Goal: Book appointment/travel/reservation

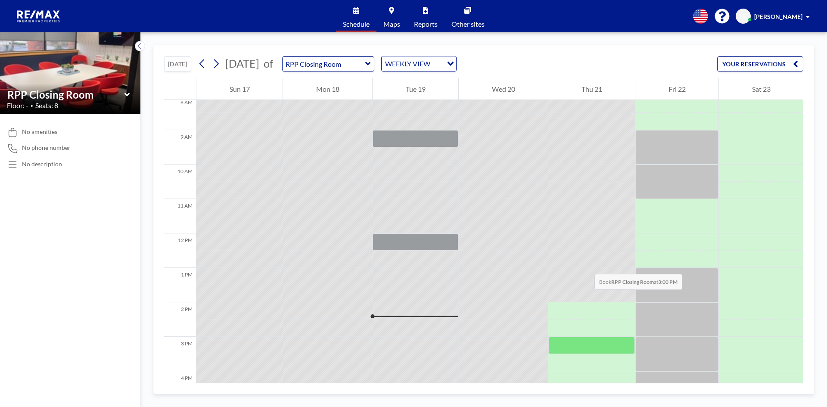
scroll to position [246, 0]
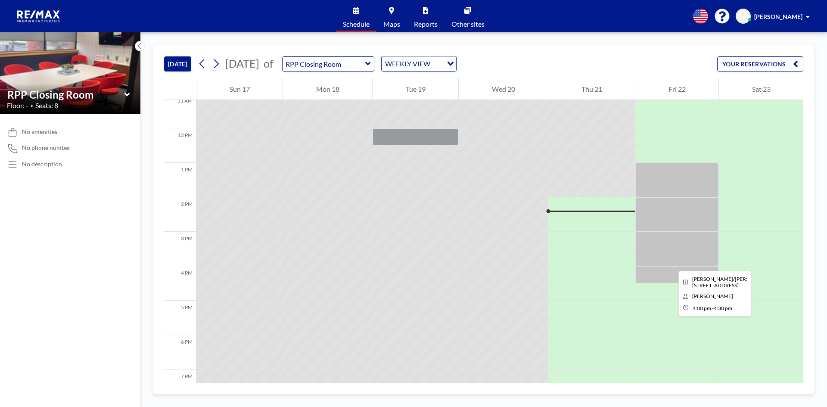
scroll to position [336, 0]
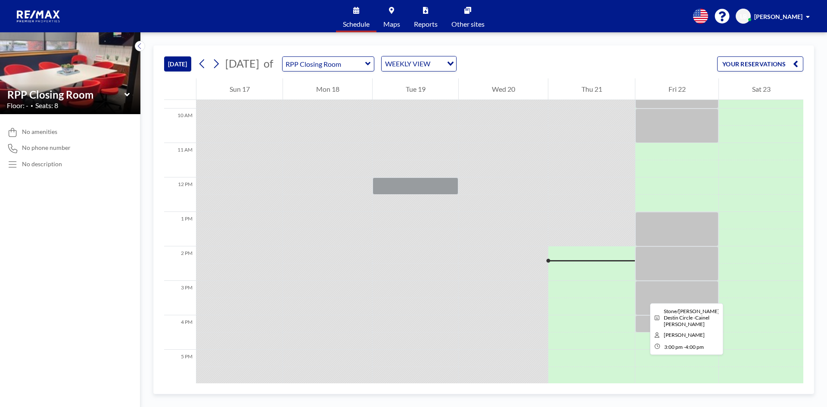
click at [643, 295] on div at bounding box center [676, 298] width 83 height 34
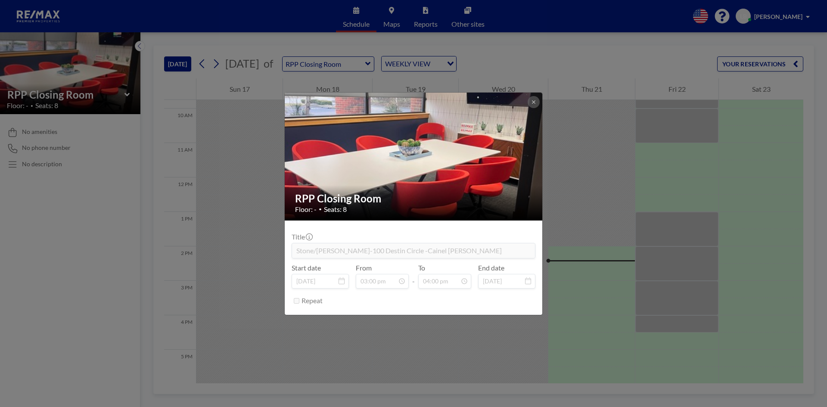
click at [673, 329] on div "RPP Closing Room Floor: - • Seats: 8 Title Stone/Koon-100 Destin Circle -Cainel…" at bounding box center [413, 203] width 827 height 407
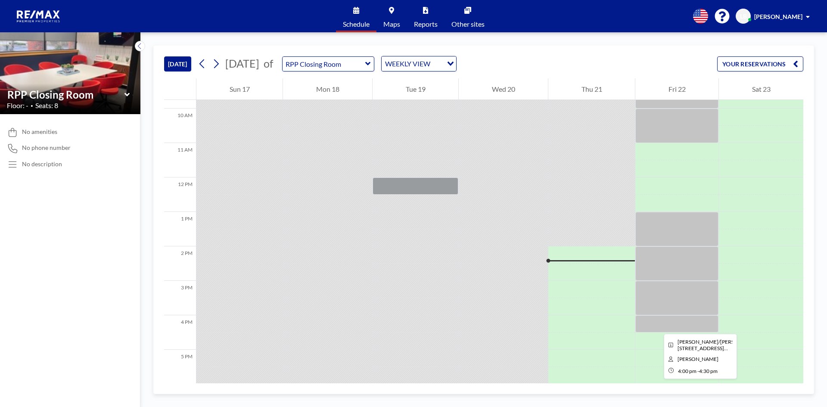
click at [657, 326] on div at bounding box center [676, 323] width 83 height 17
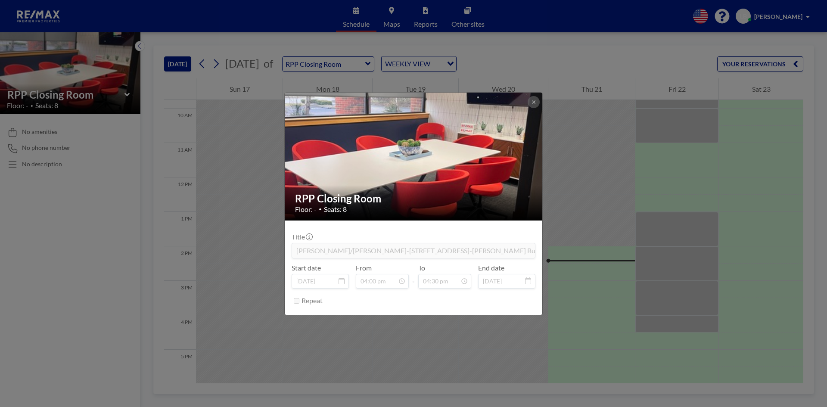
click at [678, 230] on div "RPP Closing Room Floor: - • Seats: 8 Title Thompson/Nicholson-6522 South County…" at bounding box center [413, 203] width 827 height 407
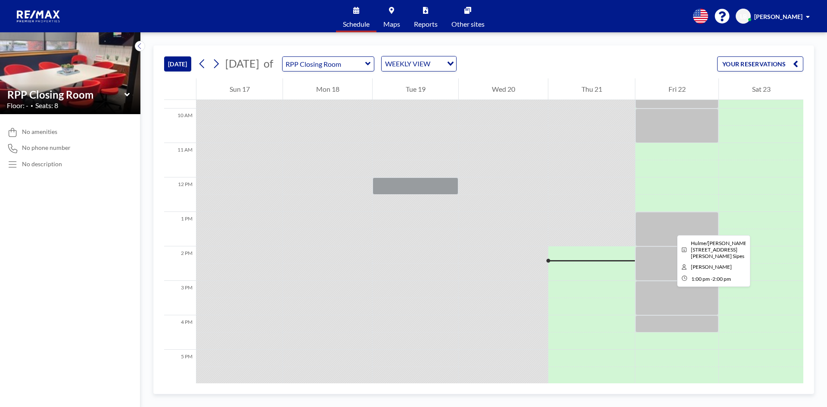
click at [671, 225] on div at bounding box center [676, 229] width 83 height 34
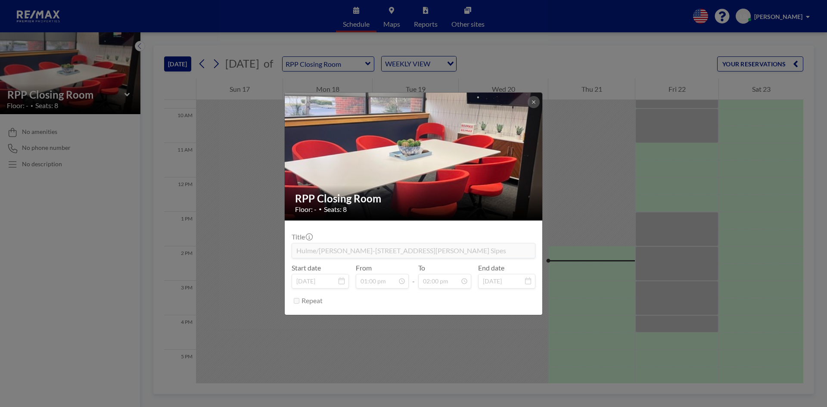
click at [671, 257] on div "RPP Closing Room Floor: - • Seats: 8 Title Hulme/Cline-303 Bart Smith Rd -Kelse…" at bounding box center [413, 203] width 827 height 407
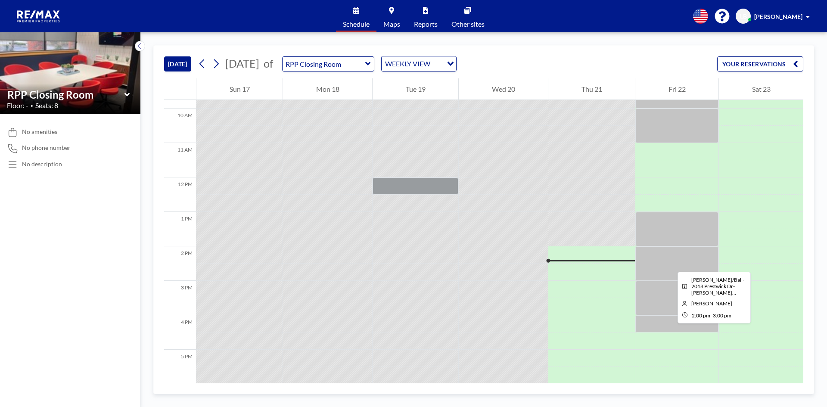
click at [671, 264] on div at bounding box center [676, 263] width 83 height 34
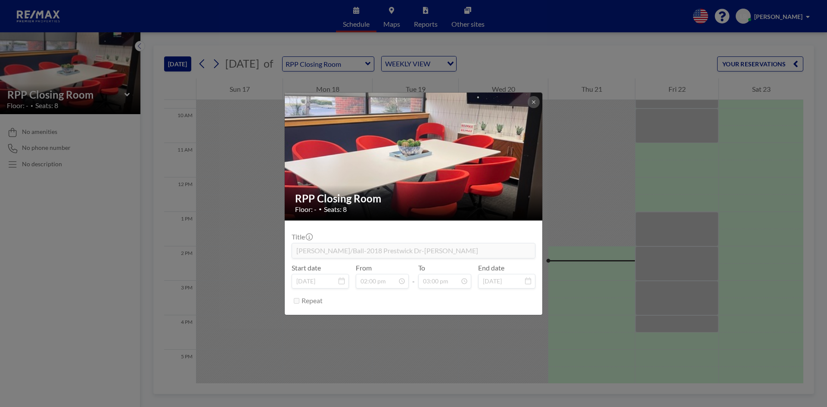
click at [671, 292] on div "RPP Closing Room Floor: - • Seats: 8 Title Cline/Ball-2018 Prestwick Dr-Sarah S…" at bounding box center [413, 203] width 827 height 407
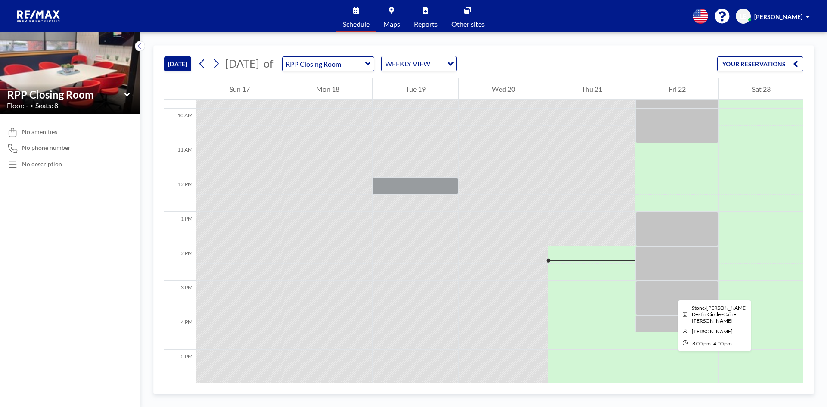
click at [671, 292] on div at bounding box center [676, 298] width 83 height 34
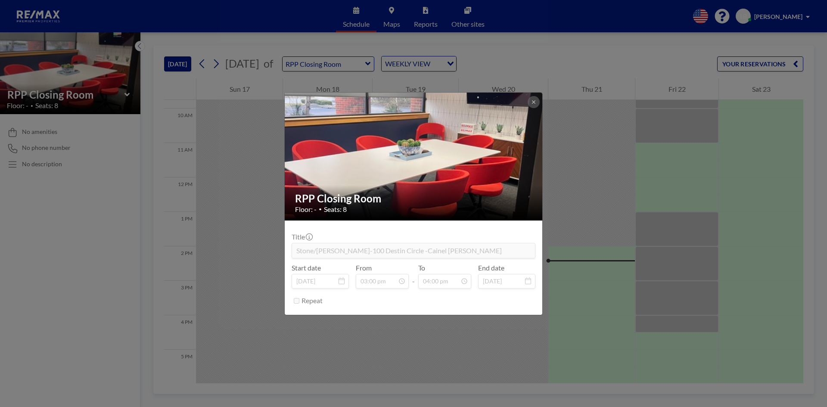
click at [672, 326] on div "RPP Closing Room Floor: - • Seats: 8 Title Stone/Koon-100 Destin Circle -Cainel…" at bounding box center [413, 203] width 827 height 407
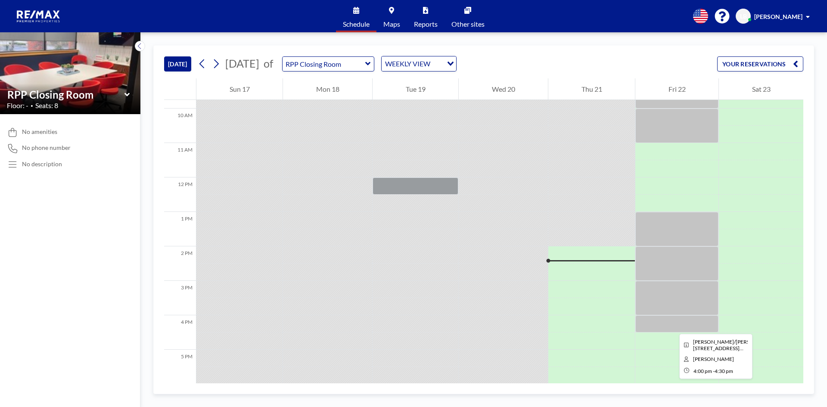
click at [672, 326] on div at bounding box center [676, 323] width 83 height 17
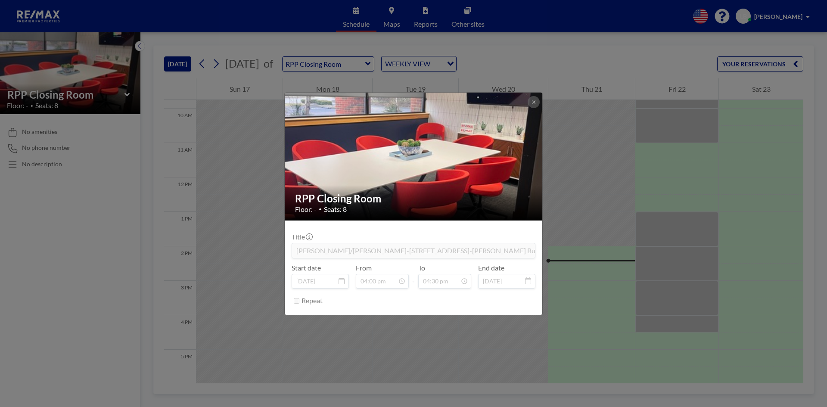
click at [660, 346] on div "RPP Closing Room Floor: - • Seats: 8 Title Thompson/Nicholson-6522 South County…" at bounding box center [413, 203] width 827 height 407
